Goal: Information Seeking & Learning: Compare options

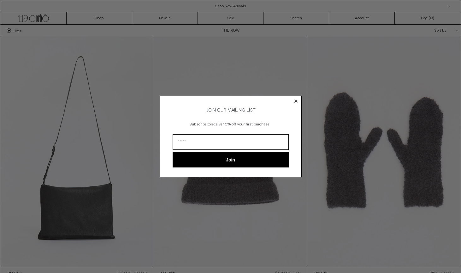
click at [297, 100] on circle "Close dialog" at bounding box center [296, 101] width 6 height 6
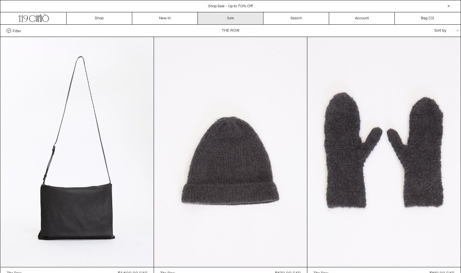
click at [239, 17] on link "Sale" at bounding box center [231, 18] width 66 height 12
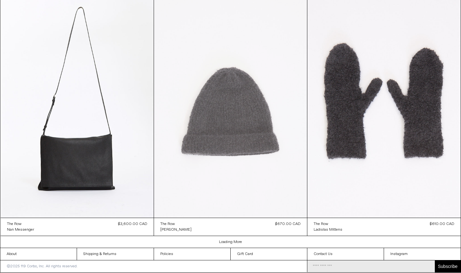
scroll to position [926, 0]
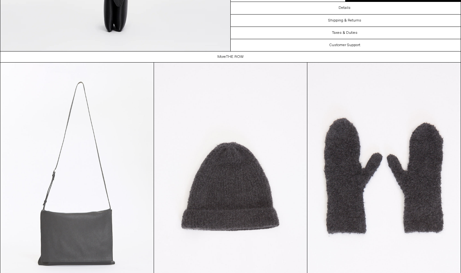
scroll to position [1140, 0]
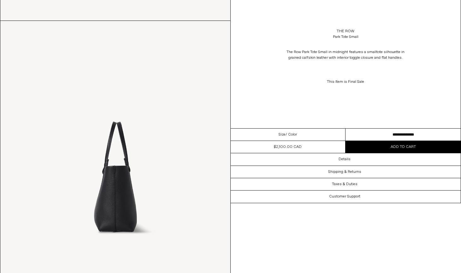
scroll to position [587, 0]
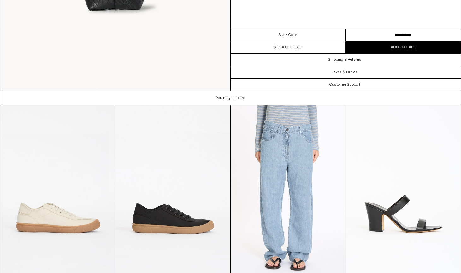
scroll to position [1104, 0]
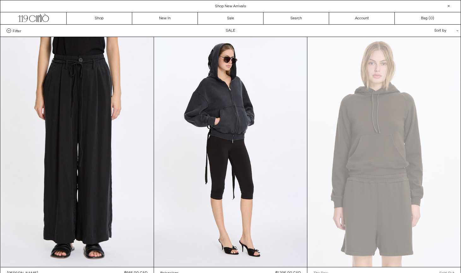
click at [16, 30] on span "Filter" at bounding box center [17, 30] width 9 height 4
click at [0, 0] on select "**********" at bounding box center [0, 0] width 0 height 0
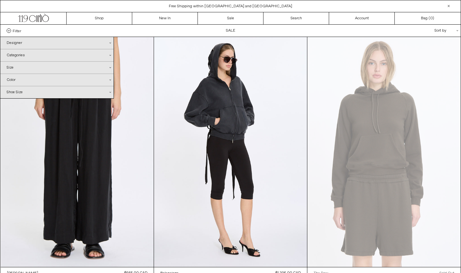
click at [441, 29] on div "Sort by .cls-1{fill:#231f20}" at bounding box center [425, 31] width 57 height 12
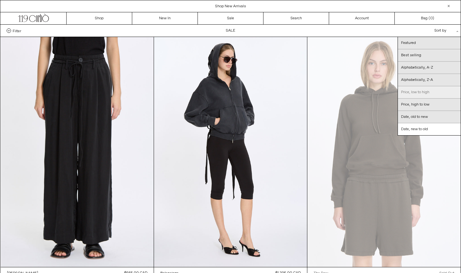
click at [411, 93] on link "Price, low to high" at bounding box center [429, 92] width 63 height 12
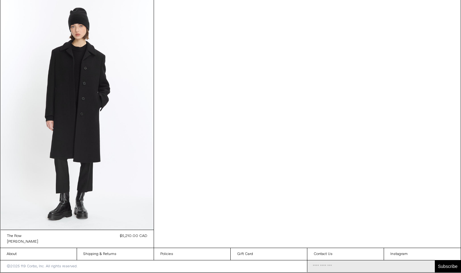
scroll to position [22937, 0]
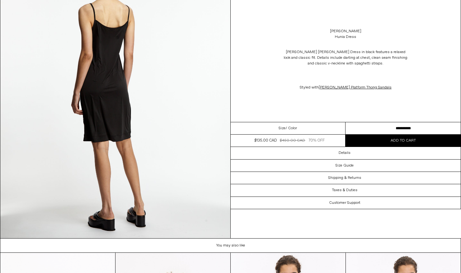
scroll to position [676, 0]
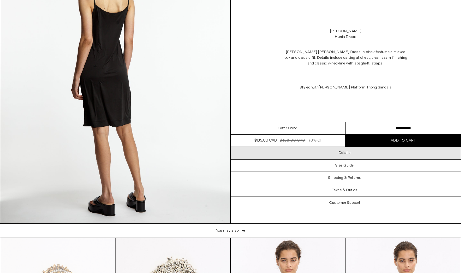
click at [339, 153] on h3 "Details" at bounding box center [344, 152] width 12 height 4
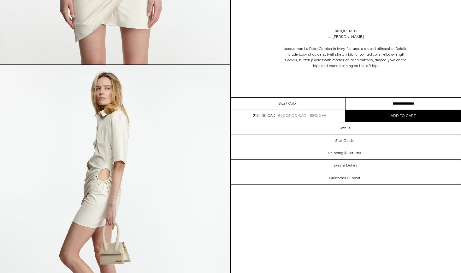
scroll to position [278, 0]
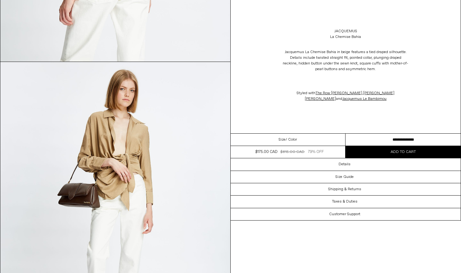
scroll to position [1150, 0]
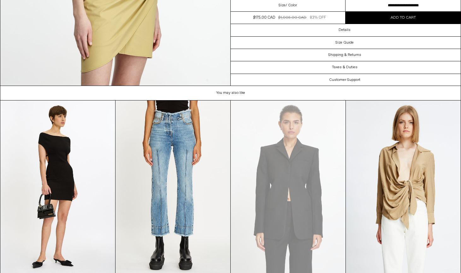
scroll to position [1402, 0]
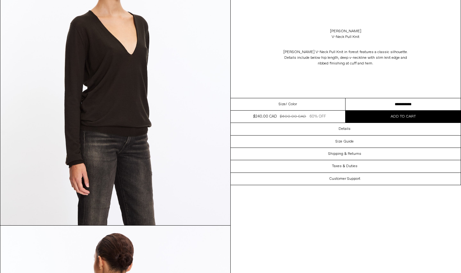
scroll to position [387, 0]
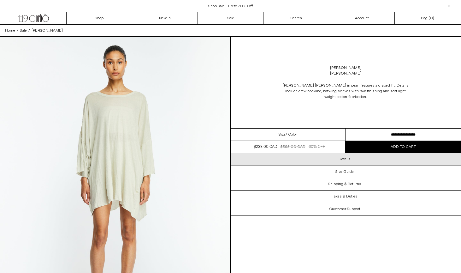
click at [297, 157] on div "Details" at bounding box center [346, 159] width 230 height 12
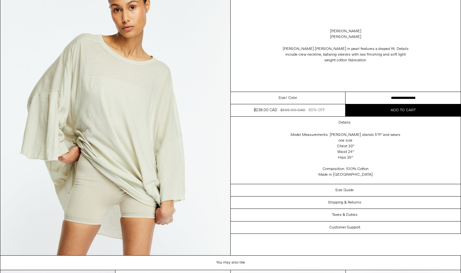
scroll to position [1224, 0]
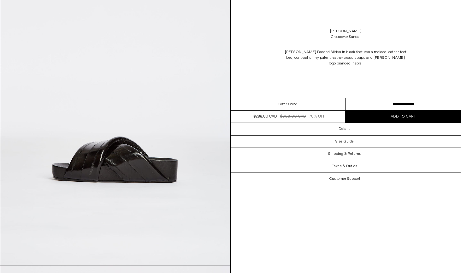
scroll to position [634, 0]
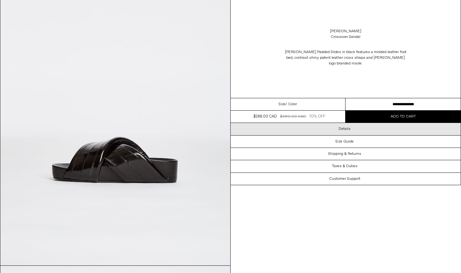
click at [339, 131] on h3 "Details" at bounding box center [344, 128] width 12 height 4
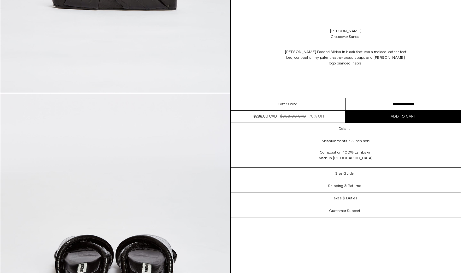
scroll to position [829, 0]
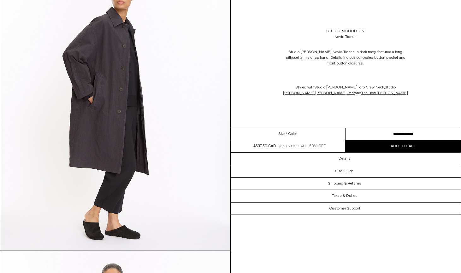
scroll to position [79, 0]
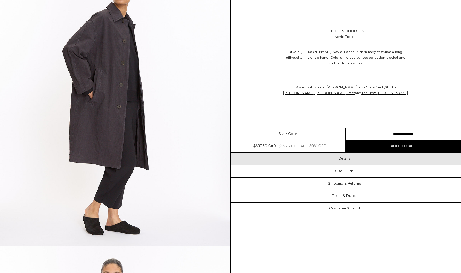
click at [332, 160] on div "Details" at bounding box center [346, 158] width 230 height 12
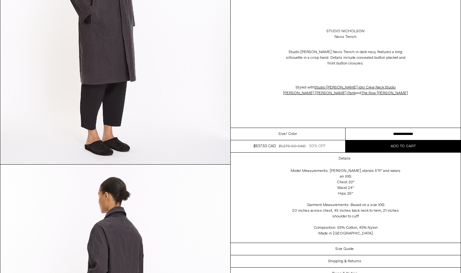
scroll to position [820, 0]
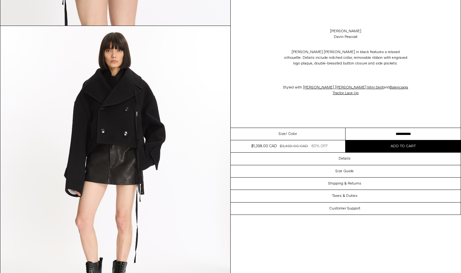
scroll to position [1203, 0]
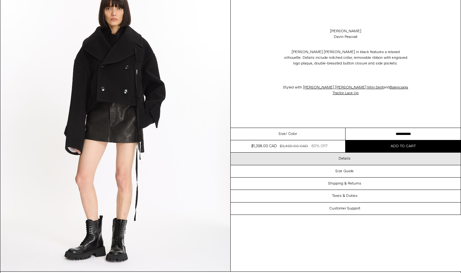
click at [363, 159] on div "Details" at bounding box center [346, 158] width 230 height 12
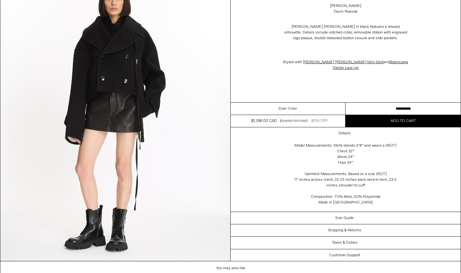
scroll to position [1215, 0]
